Goal: Use online tool/utility: Utilize a website feature to perform a specific function

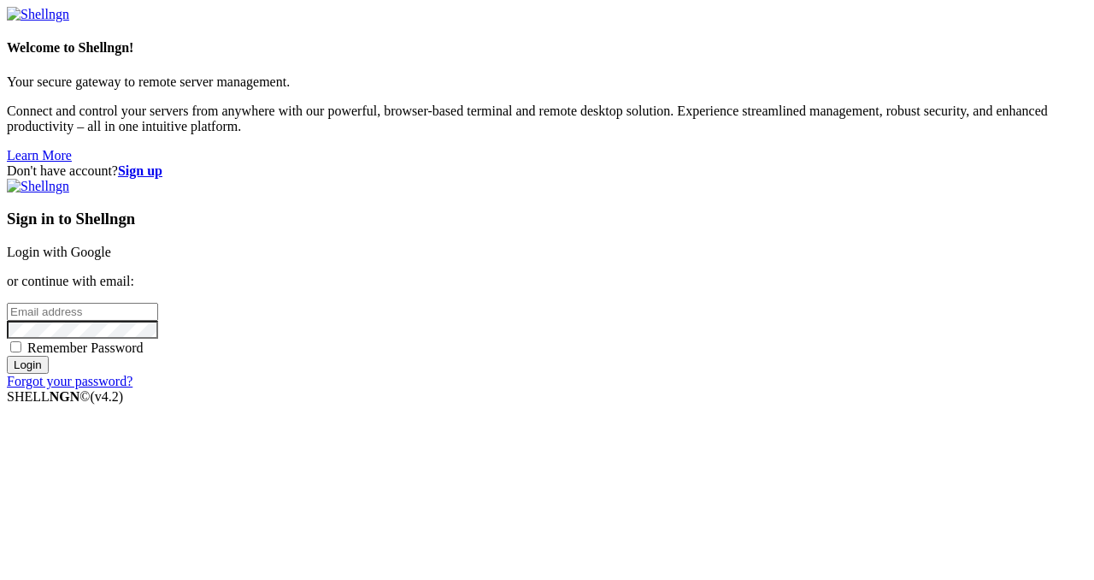
type input "[PERSON_NAME][EMAIL_ADDRESS][DOMAIN_NAME]"
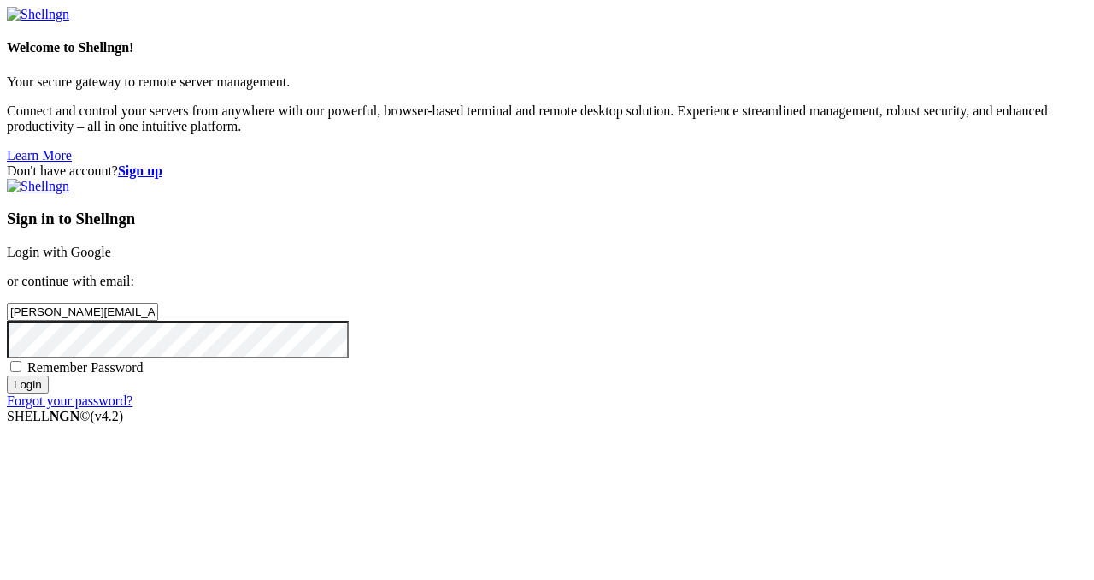
click at [49, 393] on input "Login" at bounding box center [28, 384] width 42 height 18
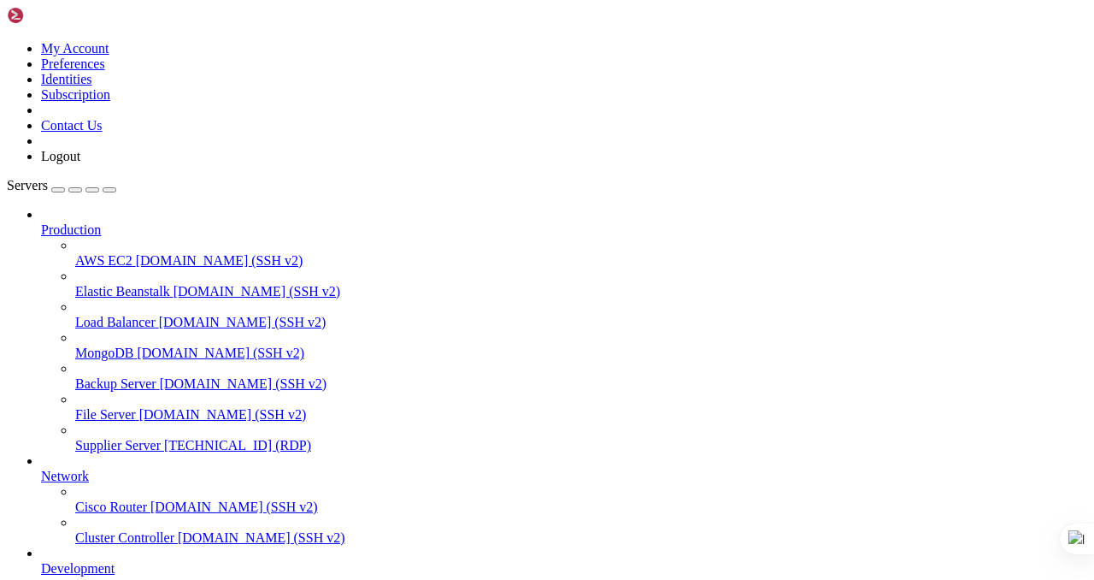
click at [164, 438] on span "[TECHNICAL_ID] (RDP)" at bounding box center [237, 445] width 147 height 15
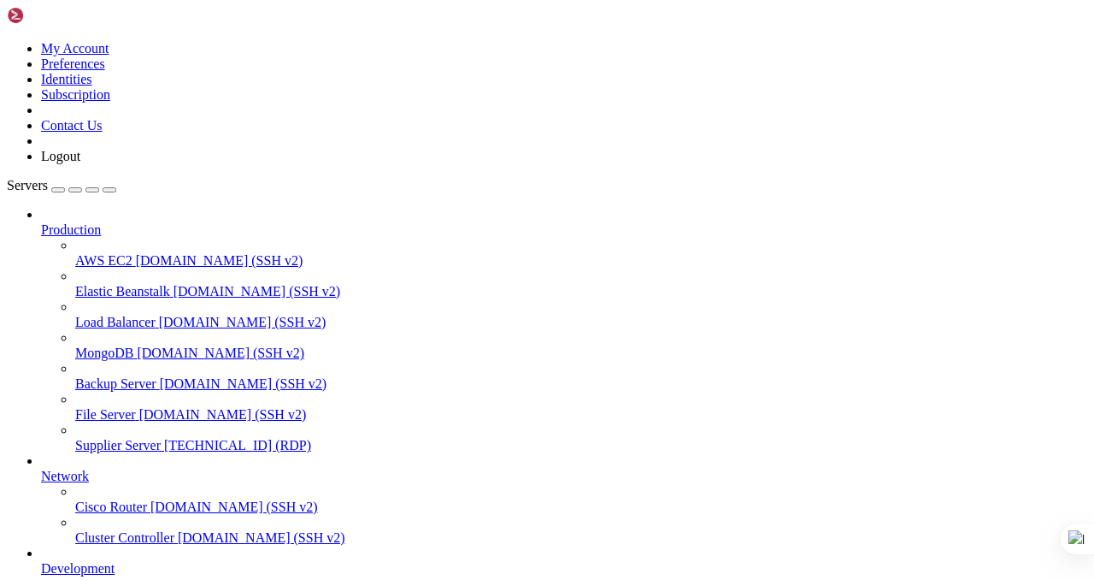
drag, startPoint x: 329, startPoint y: 964, endPoint x: 431, endPoint y: 962, distance: 101.7
